Goal: Transaction & Acquisition: Purchase product/service

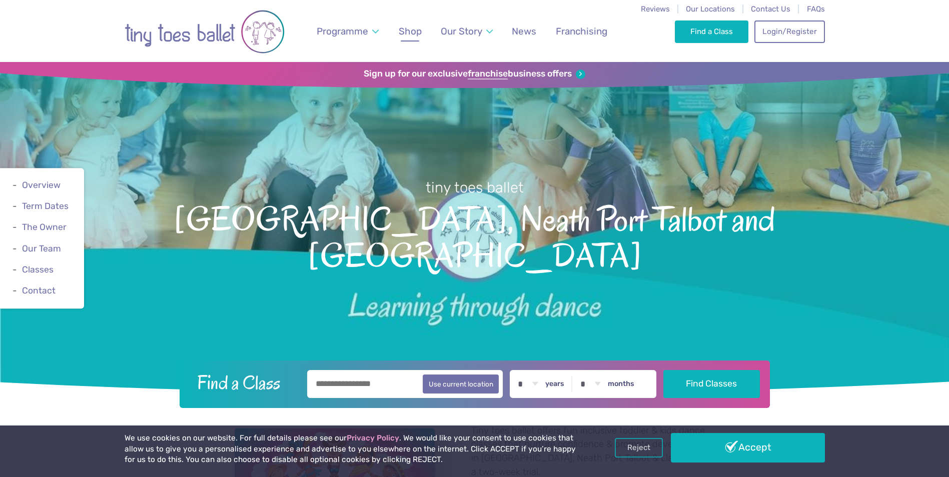
click at [417, 35] on span "Shop" at bounding box center [410, 32] width 23 height 12
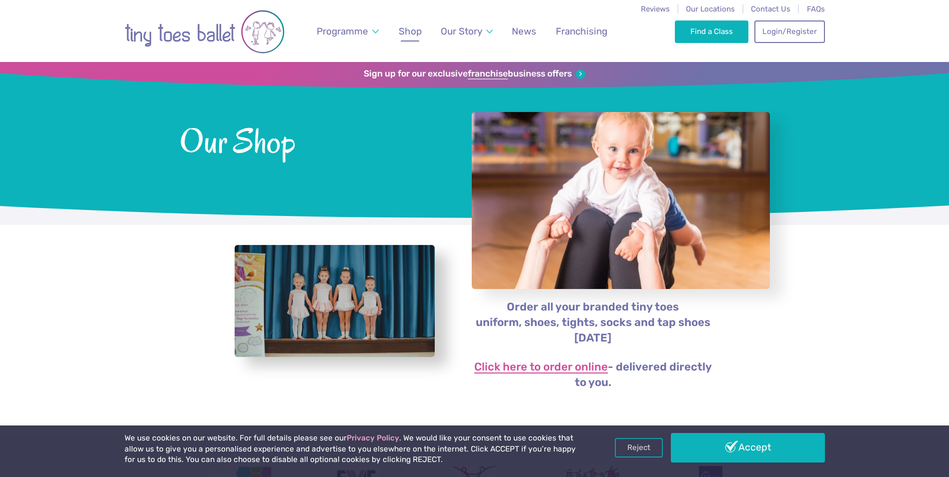
click at [532, 366] on link "Click here to order online" at bounding box center [541, 368] width 134 height 12
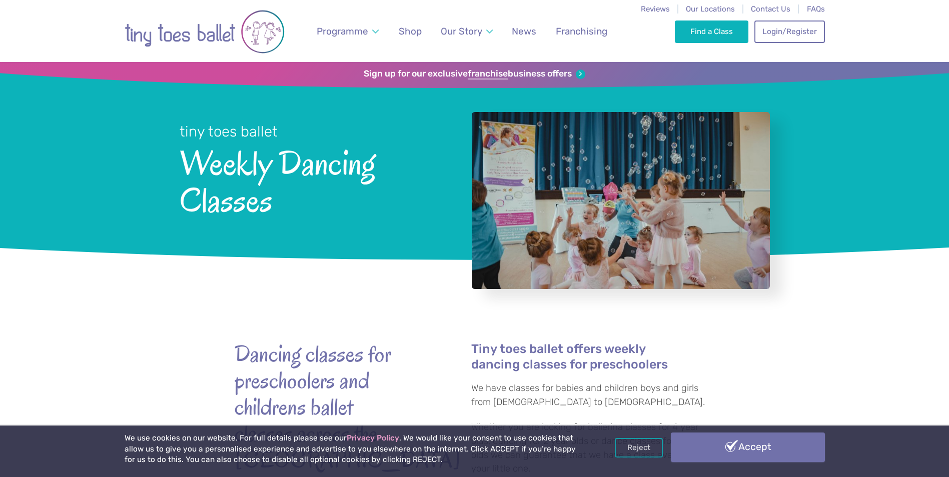
click at [731, 457] on link "Accept" at bounding box center [748, 447] width 154 height 29
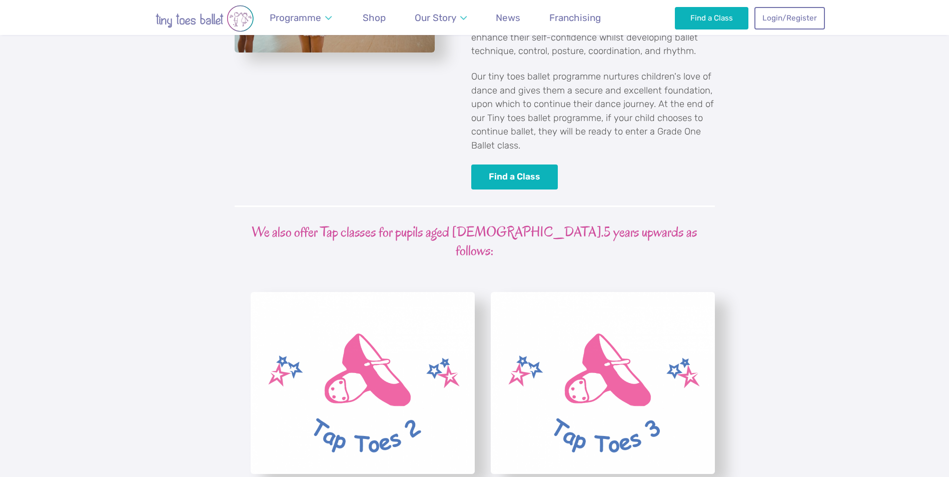
scroll to position [2550, 0]
